Goal: Complete application form

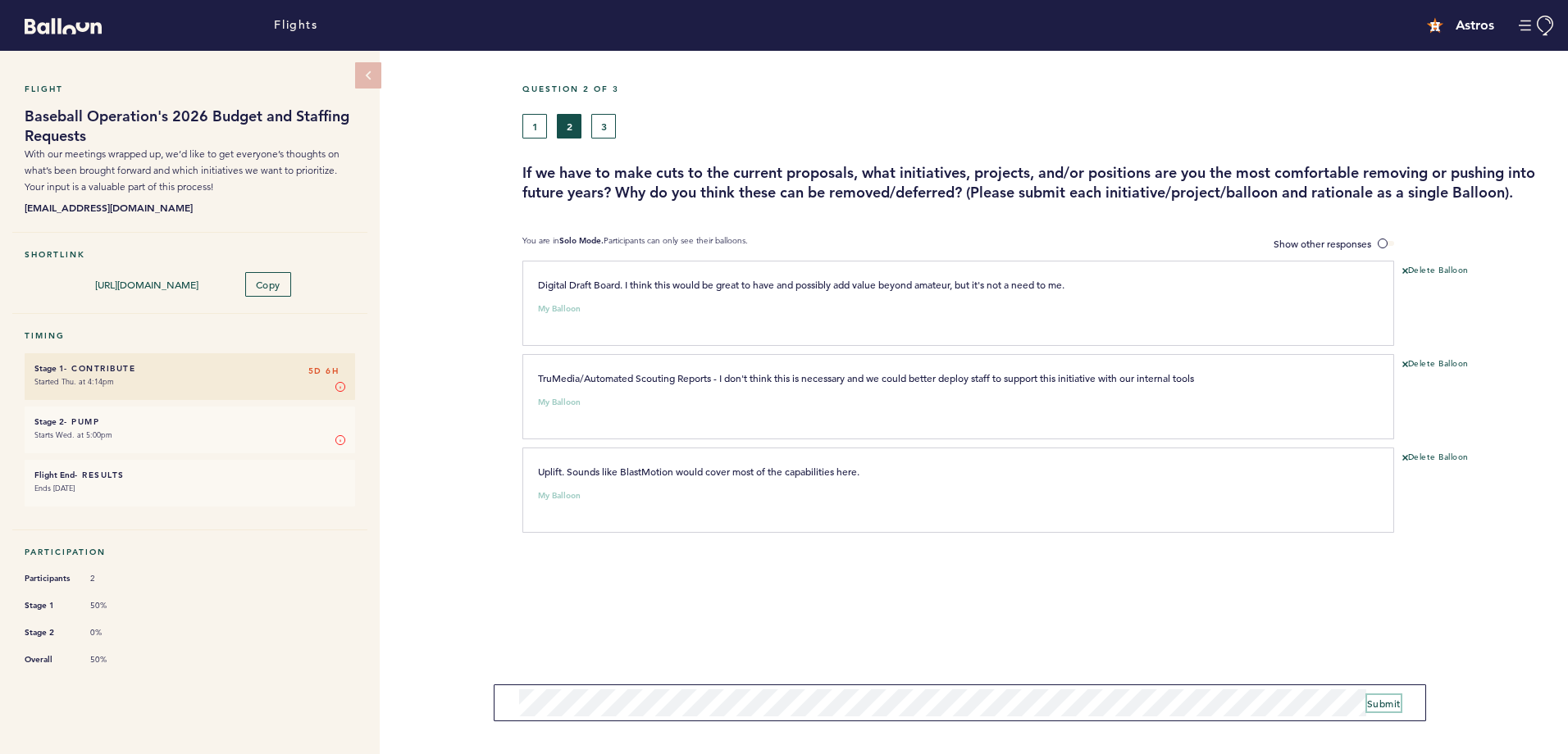
click at [1375, 709] on button "Submit" at bounding box center [1384, 703] width 34 height 16
click at [615, 130] on button "3" at bounding box center [603, 125] width 24 height 24
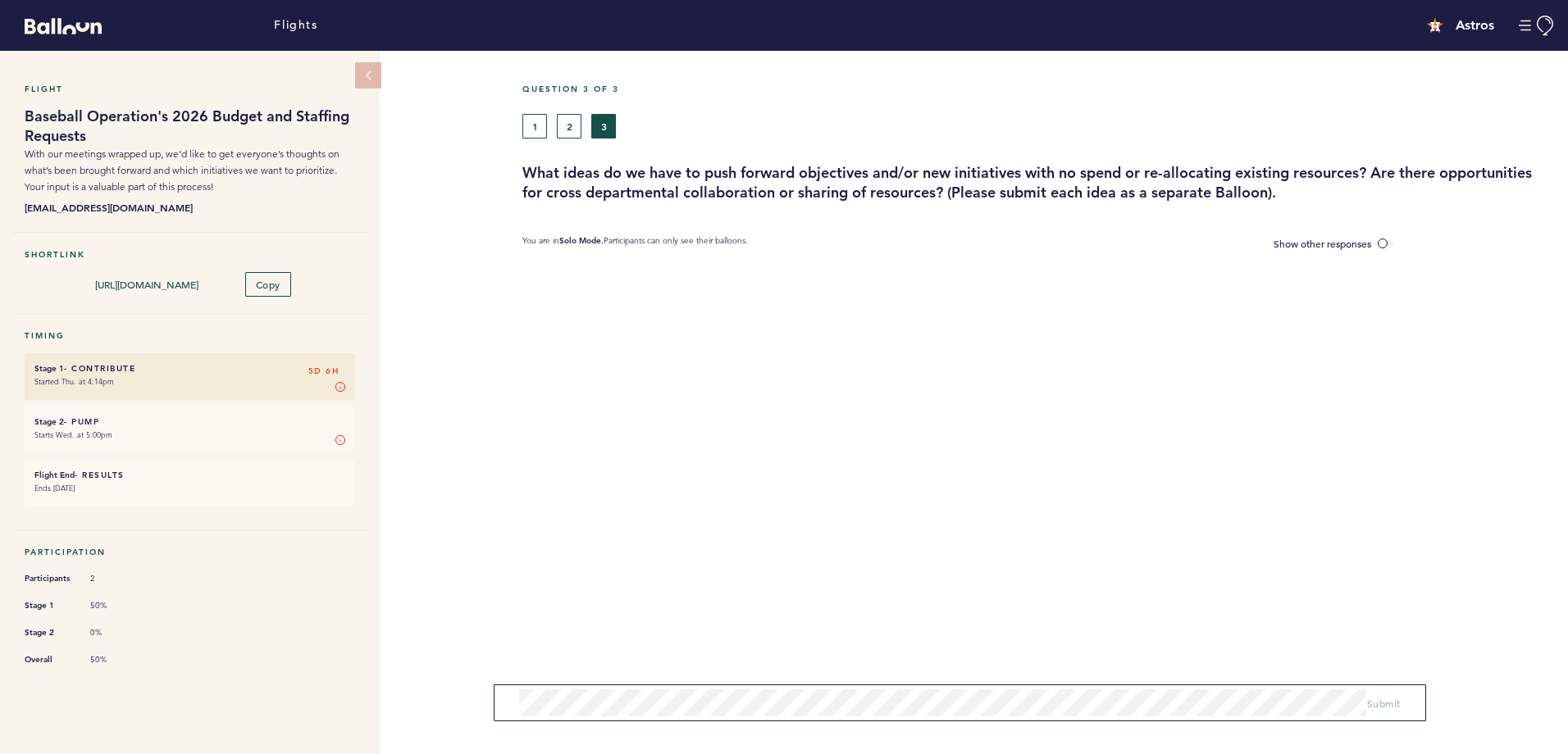
click at [756, 379] on div "Question 3 of 3 1 2 3 What ideas do we have to push forward objectives and/or n…" at bounding box center [1045, 402] width 1046 height 703
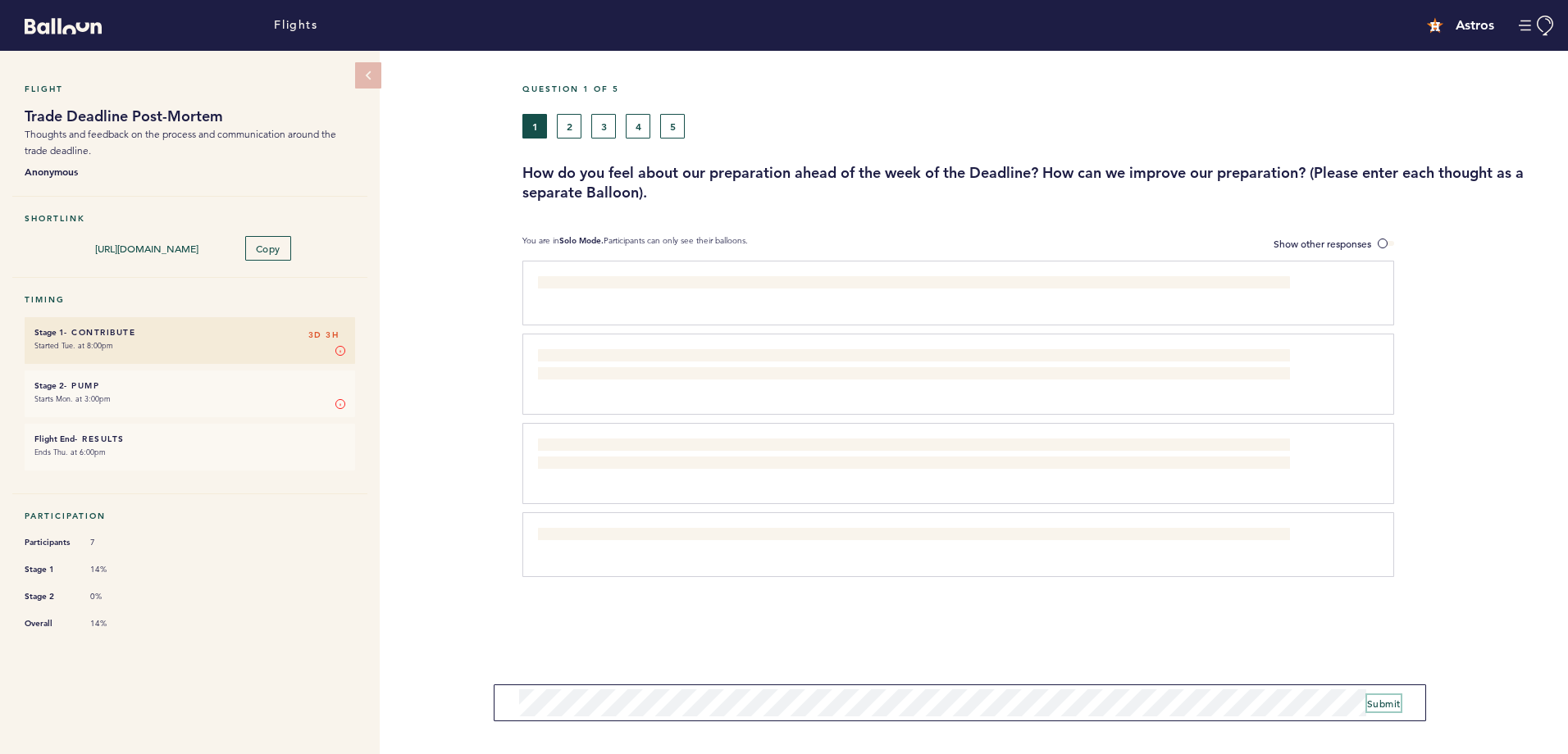
click at [1376, 701] on span "Submit" at bounding box center [1384, 703] width 34 height 13
click at [1376, 700] on span "Submit" at bounding box center [1384, 703] width 34 height 13
drag, startPoint x: 558, startPoint y: 111, endPoint x: 568, endPoint y: 129, distance: 20.6
click at [568, 129] on div "Question 1 of 5 1 2 3 4 5 How do you feel about our preparation ahead of the we…" at bounding box center [1045, 142] width 1046 height 119
click at [568, 129] on button "2" at bounding box center [568, 125] width 24 height 24
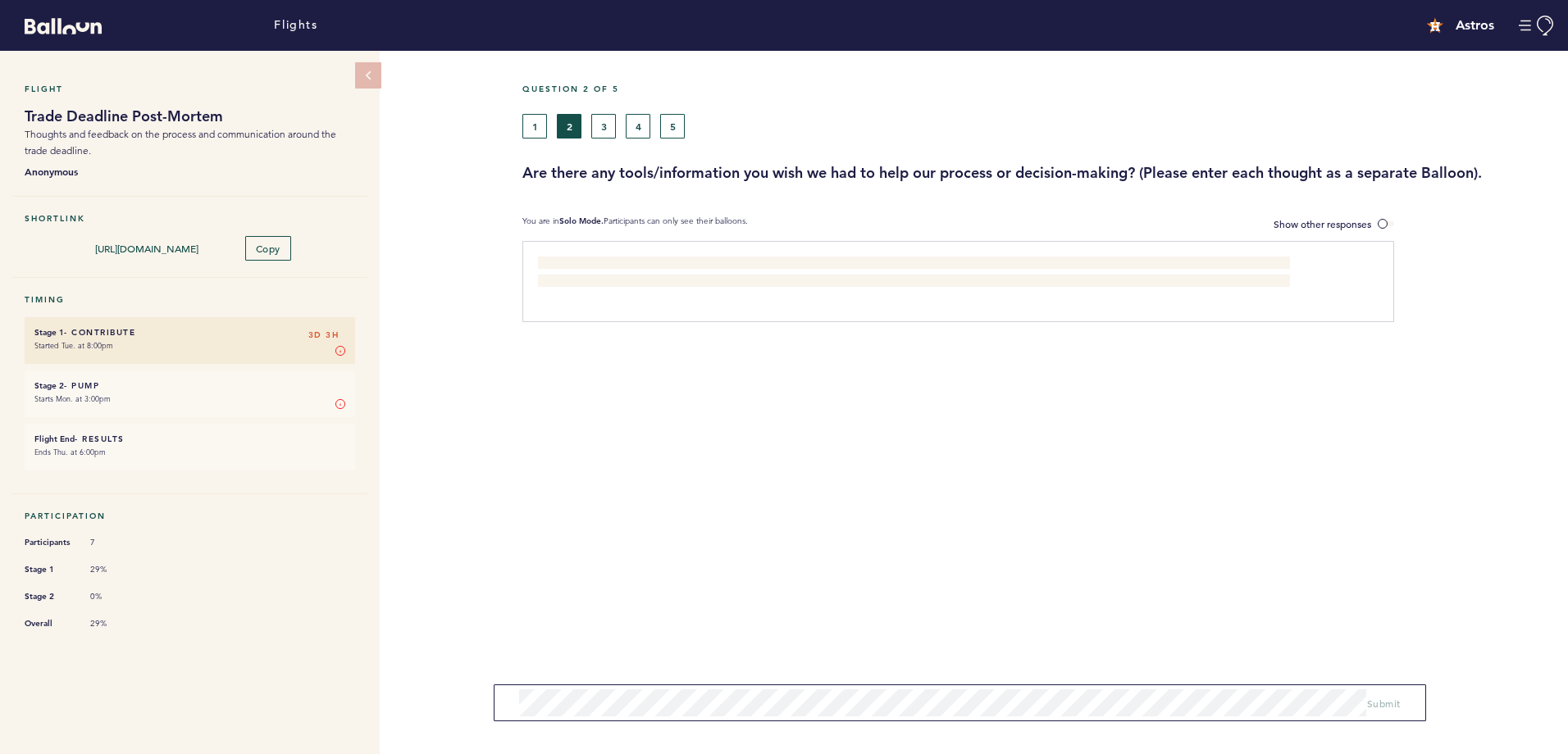
click at [641, 530] on div "Question 2 of 5 1 2 3 4 5 Are there any tools/information you wish we had to he…" at bounding box center [1045, 402] width 1046 height 703
click at [599, 129] on button "3" at bounding box center [603, 125] width 24 height 24
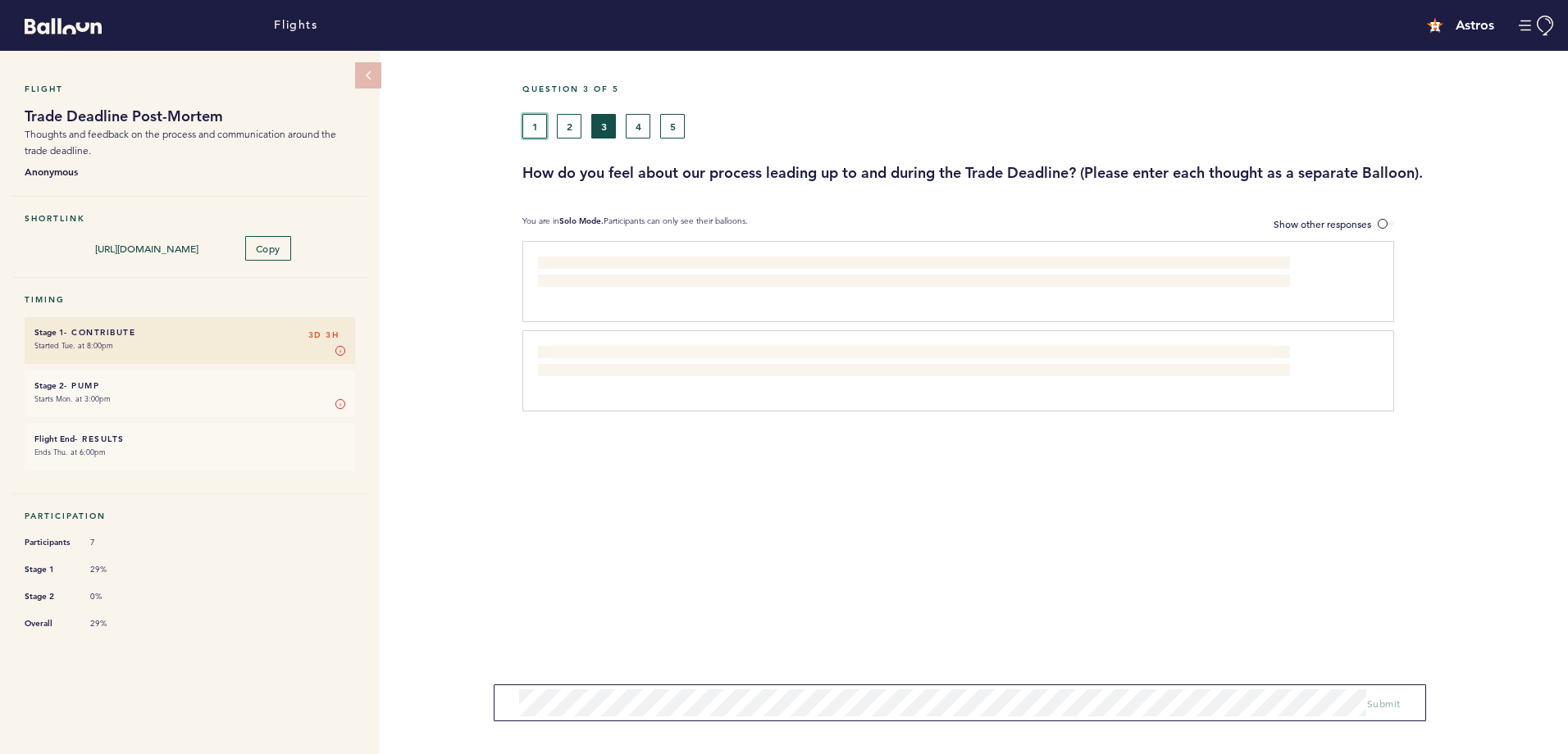
click at [537, 133] on button "1" at bounding box center [534, 125] width 24 height 24
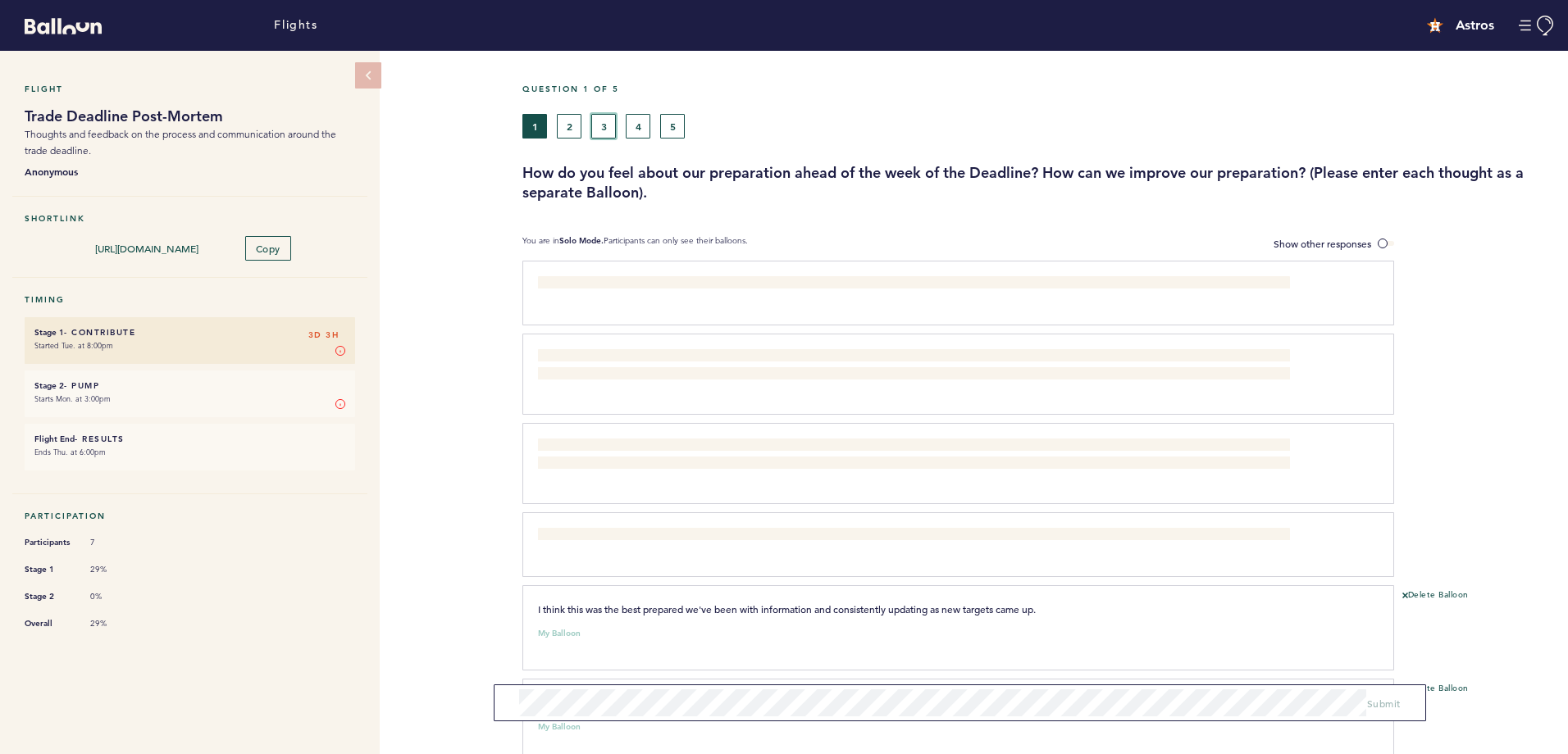
click at [599, 123] on button "3" at bounding box center [603, 125] width 24 height 24
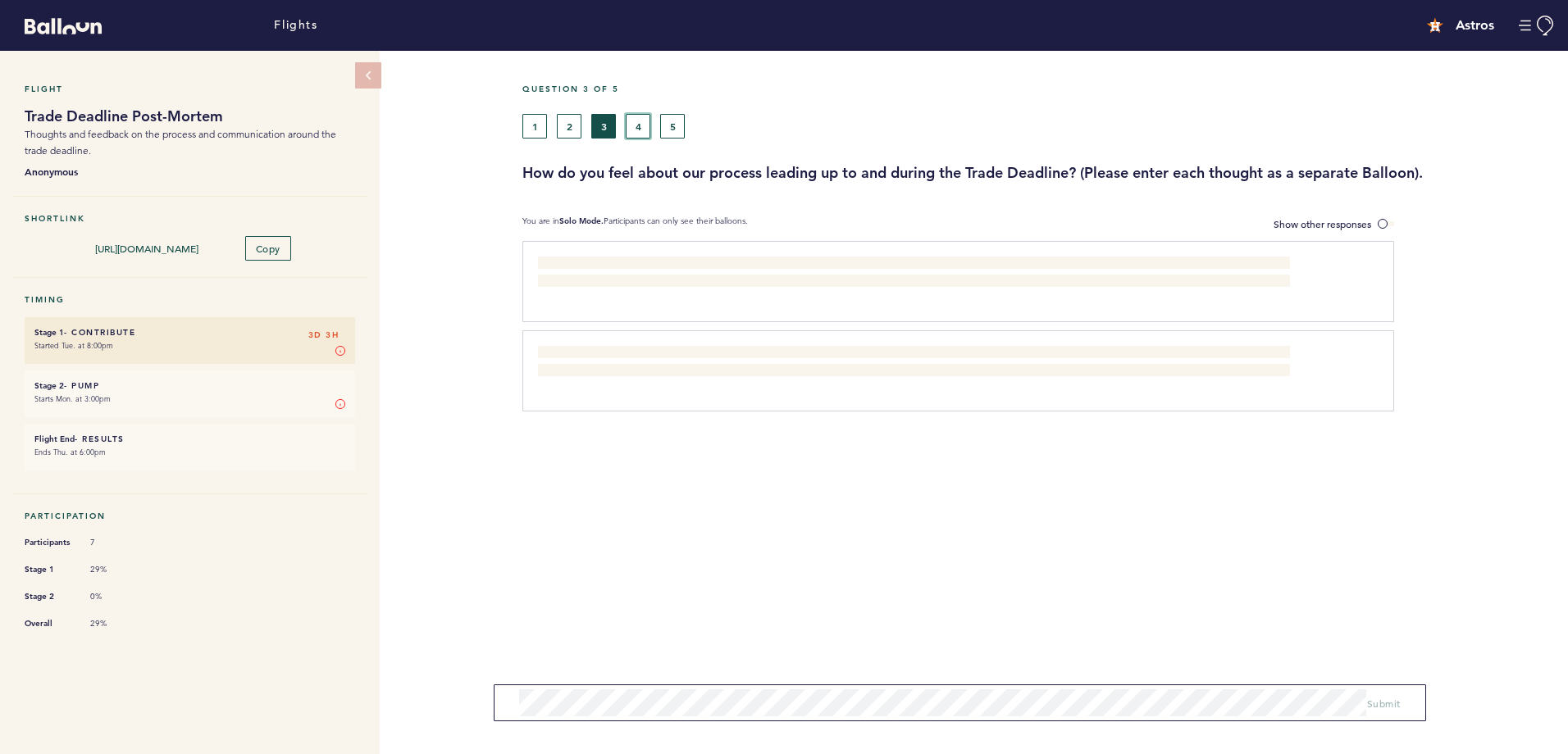
click at [639, 135] on button "4" at bounding box center [637, 125] width 24 height 24
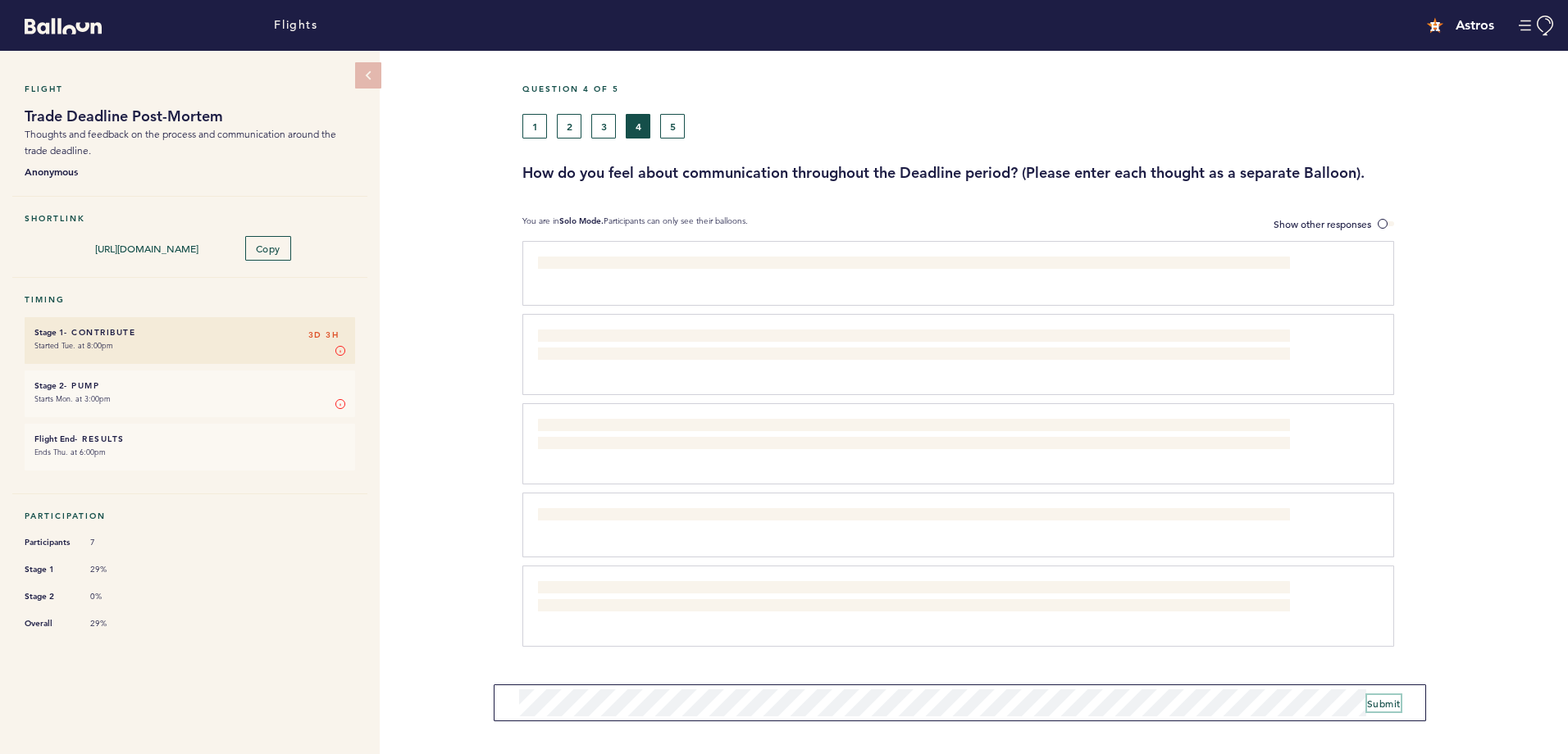
click at [1372, 698] on span "Submit" at bounding box center [1384, 703] width 34 height 13
click at [668, 134] on button "5" at bounding box center [672, 125] width 24 height 24
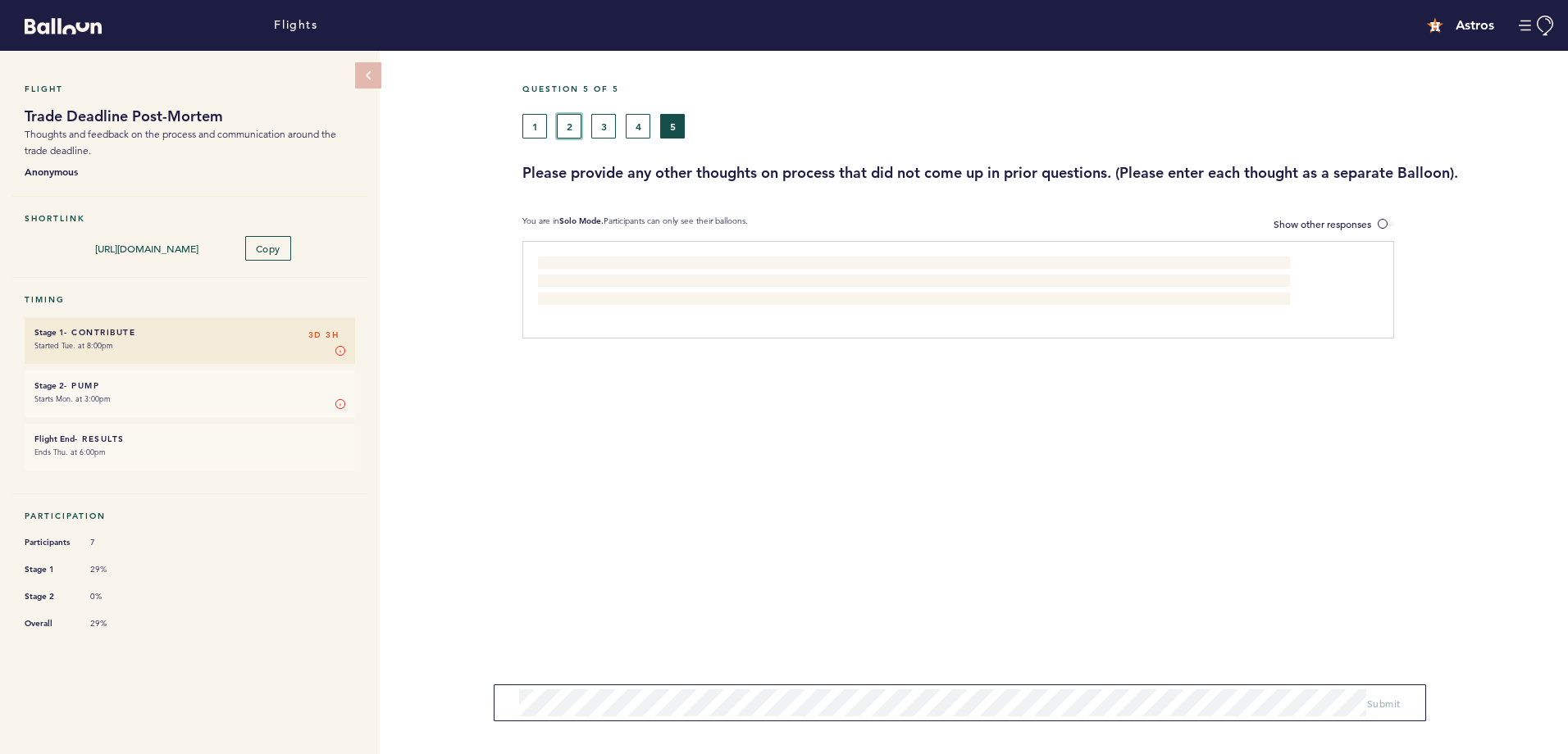
click at [564, 120] on button "2" at bounding box center [568, 125] width 24 height 24
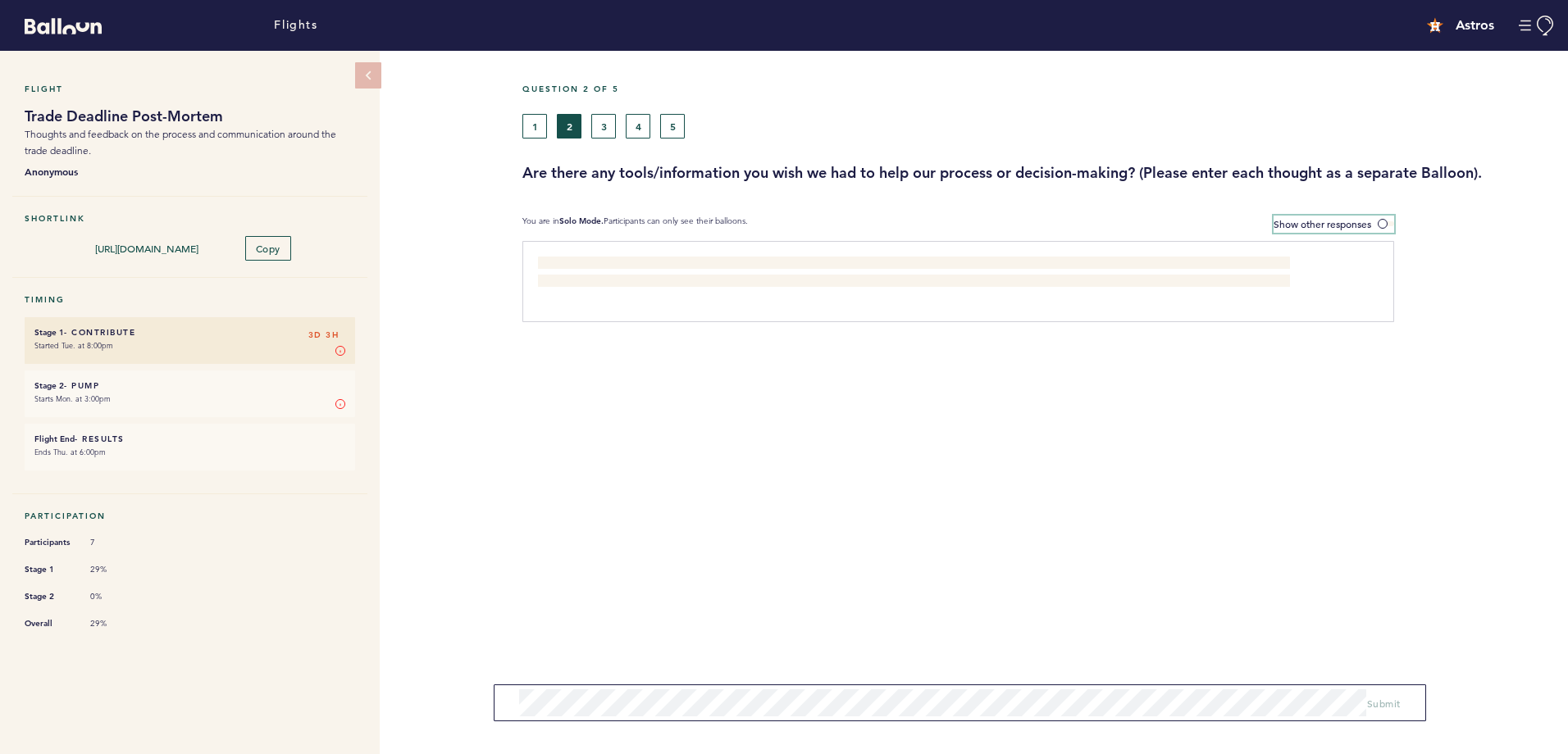
click at [1391, 223] on span at bounding box center [1386, 223] width 16 height 4
click at [0, 0] on input "Show other responses" at bounding box center [0, 0] width 0 height 0
